Goal: Task Accomplishment & Management: Manage account settings

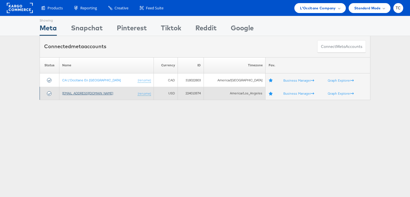
click at [92, 91] on link "[EMAIL_ADDRESS][DOMAIN_NAME]" at bounding box center [87, 93] width 51 height 4
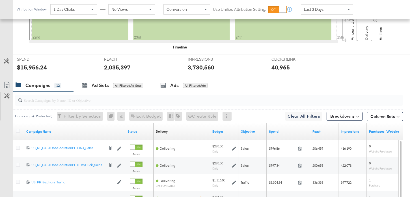
scroll to position [204, 0]
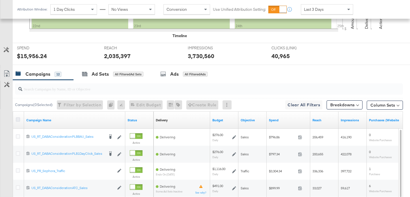
click at [18, 117] on icon at bounding box center [18, 119] width 4 height 4
click at [0, 0] on input "checkbox" at bounding box center [0, 0] width 0 height 0
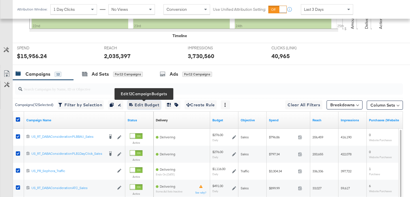
click at [147, 100] on button "Edit 12 Campaign Budgets Edit Budget" at bounding box center [144, 104] width 33 height 9
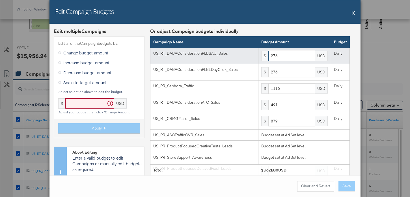
click at [283, 55] on input "276" at bounding box center [291, 56] width 47 height 10
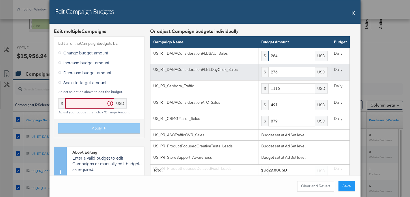
type input "284"
click at [291, 76] on input "276" at bounding box center [291, 72] width 47 height 10
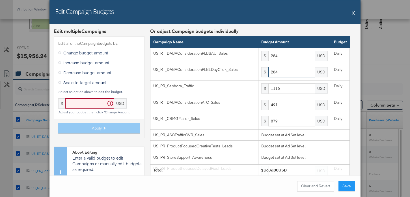
type input "284"
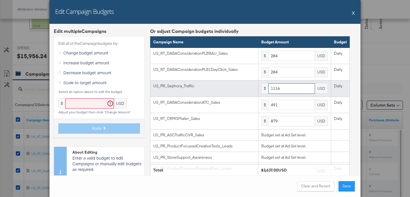
click at [286, 86] on input "1116" at bounding box center [291, 88] width 47 height 10
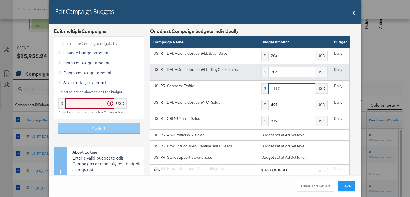
type input "1112"
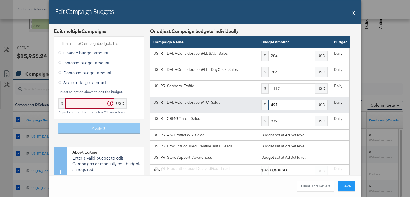
click at [288, 106] on input "491" at bounding box center [291, 105] width 47 height 10
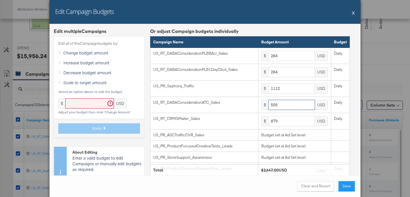
type input "505"
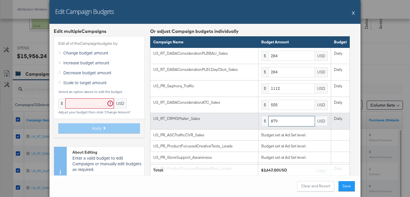
click at [288, 122] on input "879" at bounding box center [291, 121] width 47 height 10
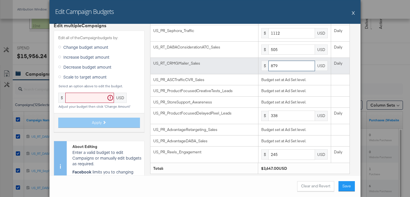
scroll to position [55, 0]
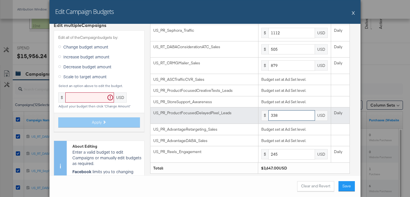
click at [282, 115] on input "338" at bounding box center [291, 115] width 47 height 10
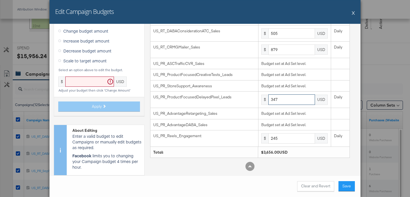
type input "347"
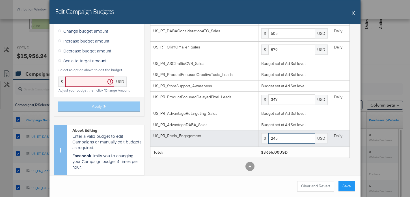
click at [283, 138] on input "245" at bounding box center [291, 138] width 47 height 10
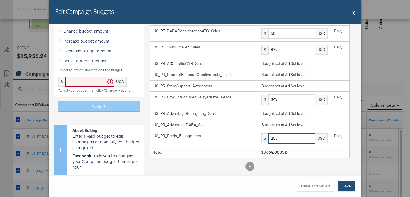
type input "253"
click at [350, 185] on button "Save" at bounding box center [346, 186] width 16 height 10
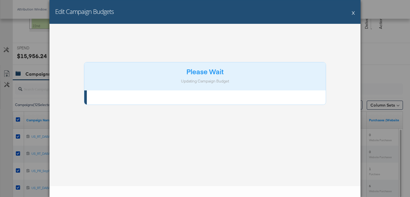
scroll to position [0, 0]
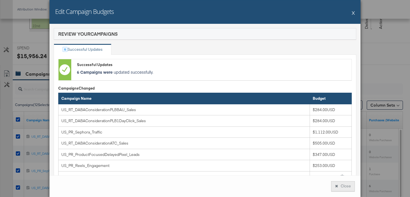
click at [346, 184] on button "Close" at bounding box center [343, 186] width 24 height 10
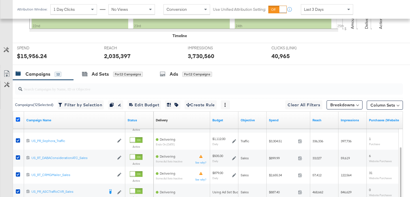
click at [18, 119] on icon at bounding box center [18, 119] width 4 height 4
click at [0, 0] on input "checkbox" at bounding box center [0, 0] width 0 height 0
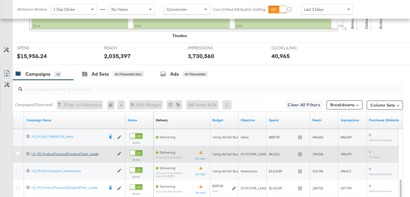
scroll to position [208, 0]
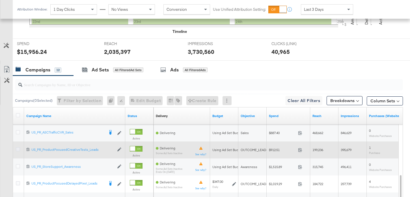
click at [18, 148] on icon at bounding box center [18, 149] width 4 height 4
click at [0, 0] on input "checkbox" at bounding box center [0, 0] width 0 height 0
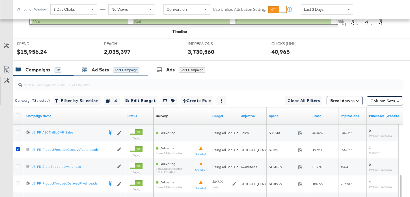
click at [104, 71] on div "Ad Sets" at bounding box center [100, 69] width 17 height 7
